Goal: Check status: Check status

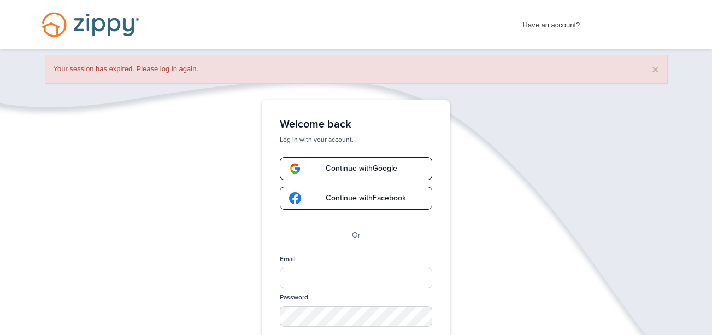
click at [364, 160] on link "Continue with Google" at bounding box center [356, 168] width 153 height 23
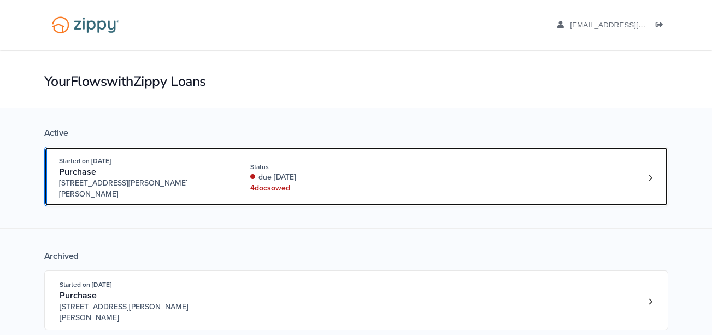
click at [388, 183] on div "4 doc s owed" at bounding box center [323, 188] width 146 height 11
